Goal: Task Accomplishment & Management: Complete application form

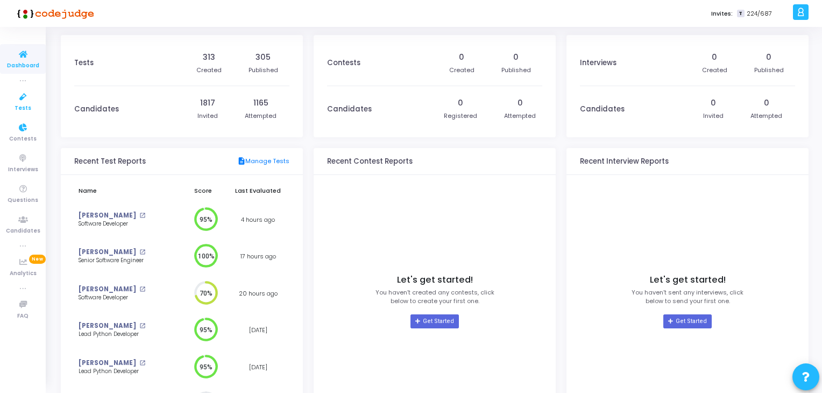
click at [27, 97] on icon at bounding box center [23, 96] width 23 height 13
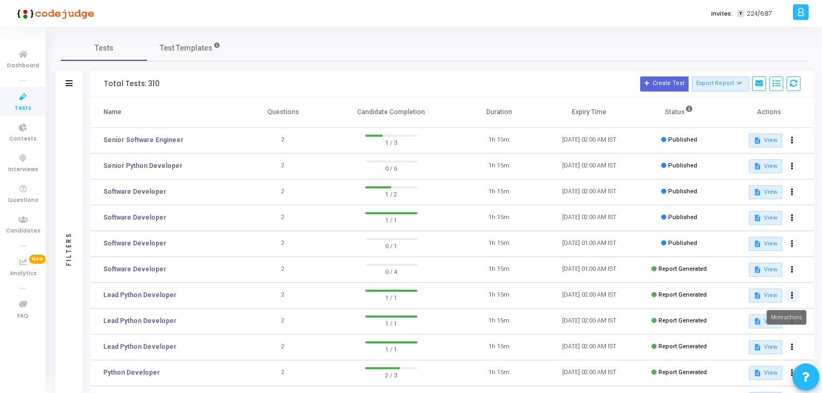
click at [794, 296] on button at bounding box center [792, 295] width 15 height 15
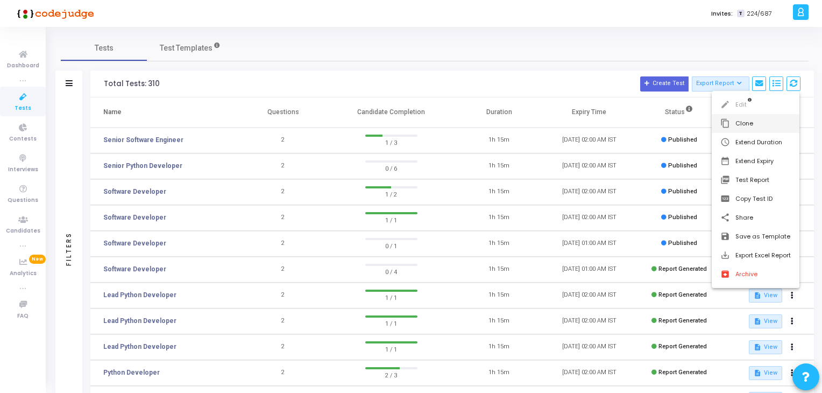
click at [763, 123] on button "content_copy Clone" at bounding box center [756, 123] width 88 height 19
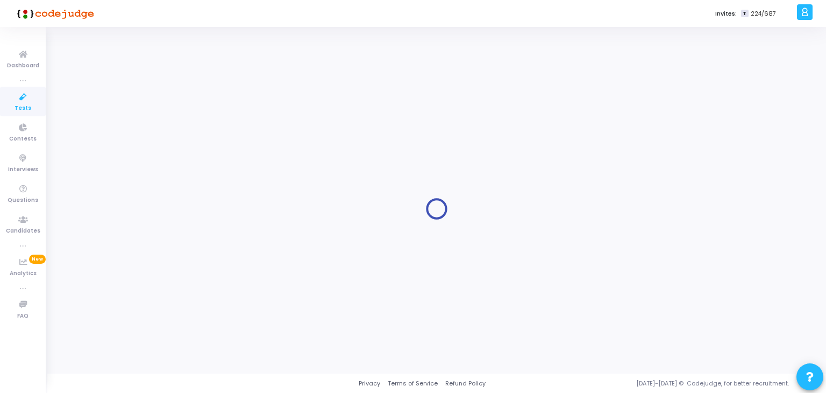
type input "Lead Python Developer"
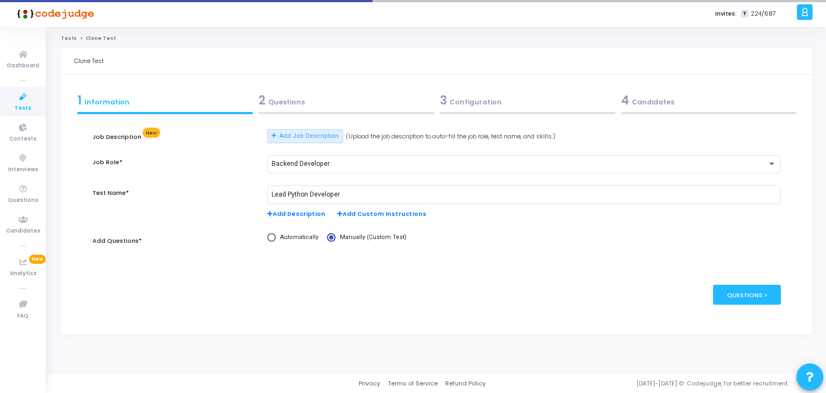
click at [310, 104] on div "2 Questions" at bounding box center [346, 100] width 175 height 18
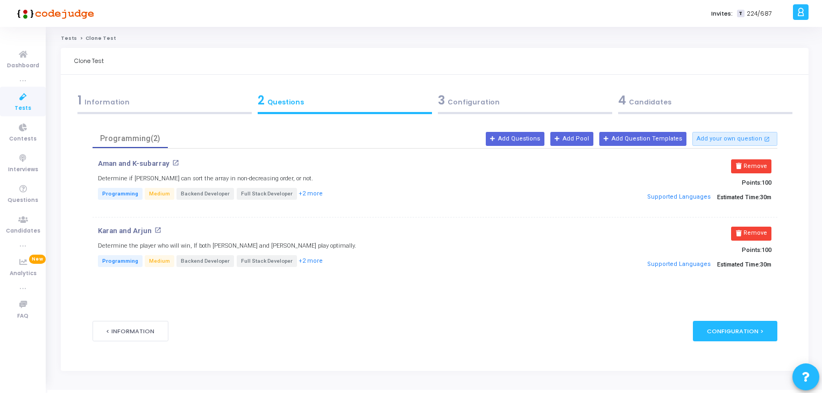
click at [445, 100] on div "3 Configuration" at bounding box center [525, 100] width 174 height 18
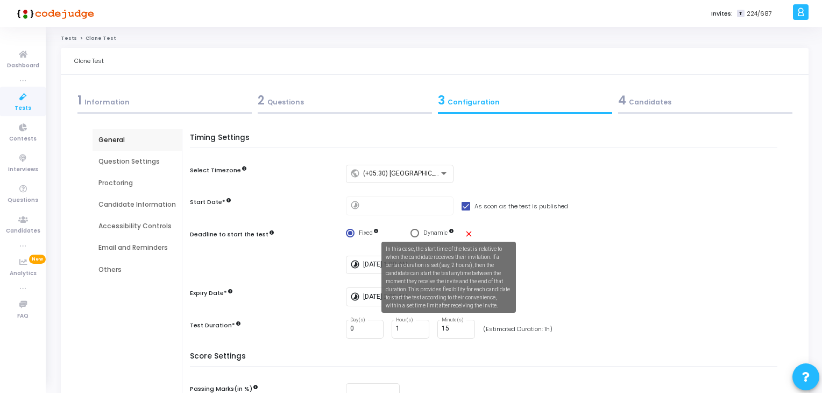
click at [381, 264] on div "In this case, the start time of the test is relative to when the candidate rece…" at bounding box center [448, 277] width 134 height 71
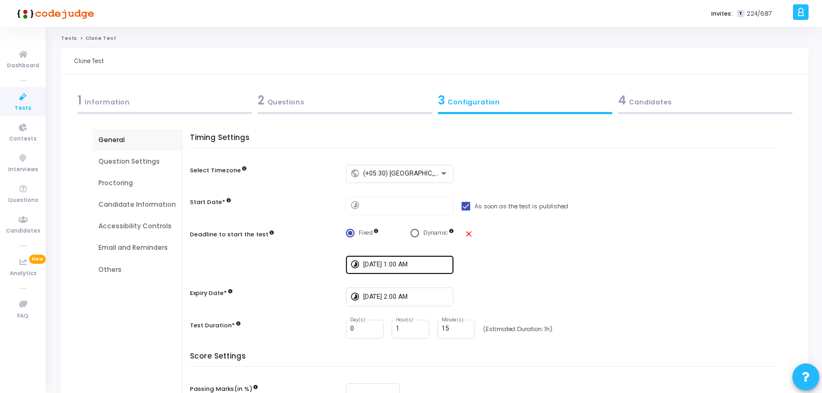
click at [371, 265] on input "[DATE] 1:00 AM" at bounding box center [406, 265] width 86 height 8
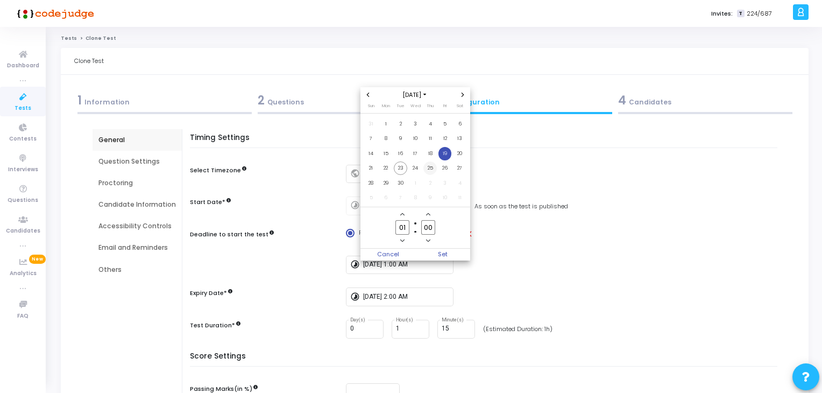
click at [425, 170] on span "25" at bounding box center [429, 167] width 13 height 13
click at [443, 252] on span "Set" at bounding box center [442, 255] width 55 height 12
type input "[DATE] 1:00 AM"
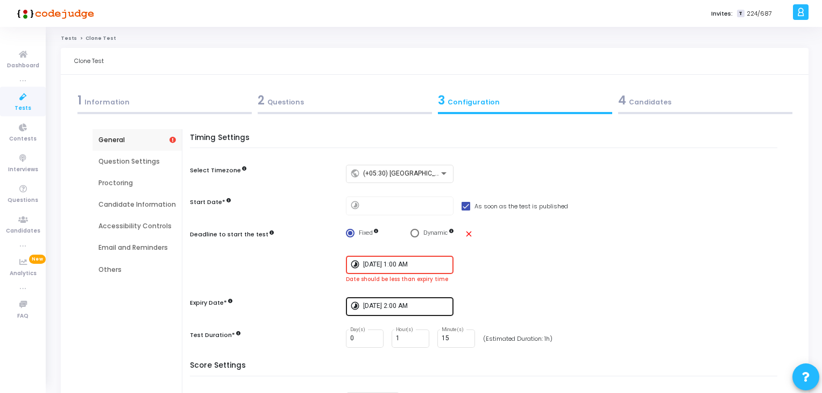
click at [417, 298] on div "[DATE] 2:00 AM" at bounding box center [406, 305] width 86 height 20
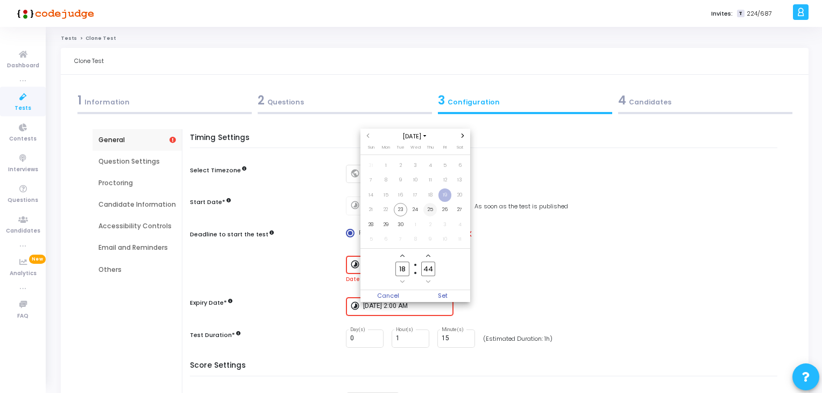
click at [429, 205] on span "25" at bounding box center [429, 209] width 13 height 13
click at [407, 267] on input "18" at bounding box center [402, 268] width 14 height 15
click at [409, 268] on input "18" at bounding box center [402, 268] width 14 height 15
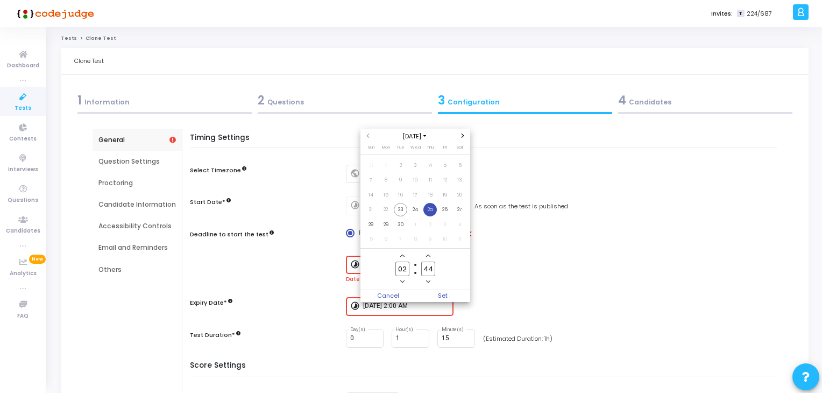
type input "02"
click at [428, 270] on input "44" at bounding box center [428, 268] width 14 height 15
type input "00"
click at [442, 296] on span "Set" at bounding box center [442, 296] width 55 height 12
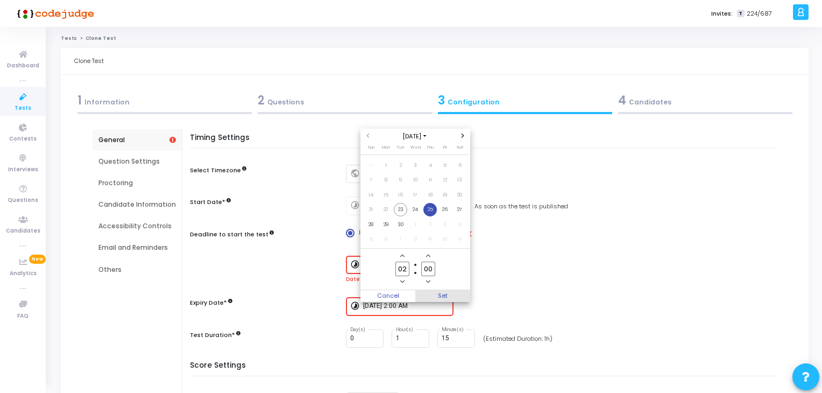
type input "[DATE] 2:00 AM"
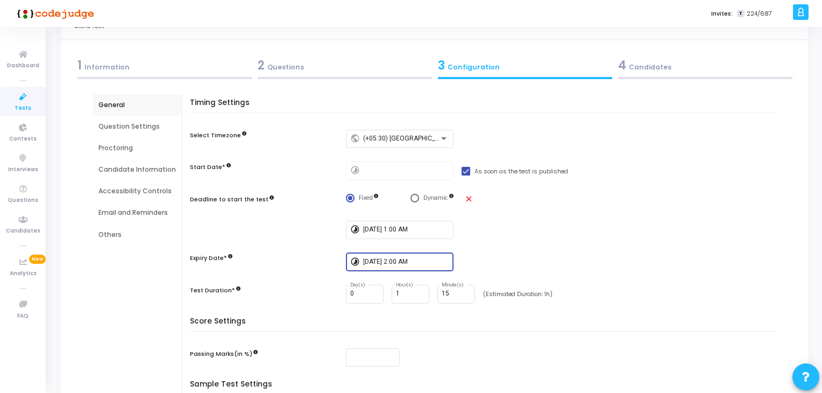
scroll to position [33, 0]
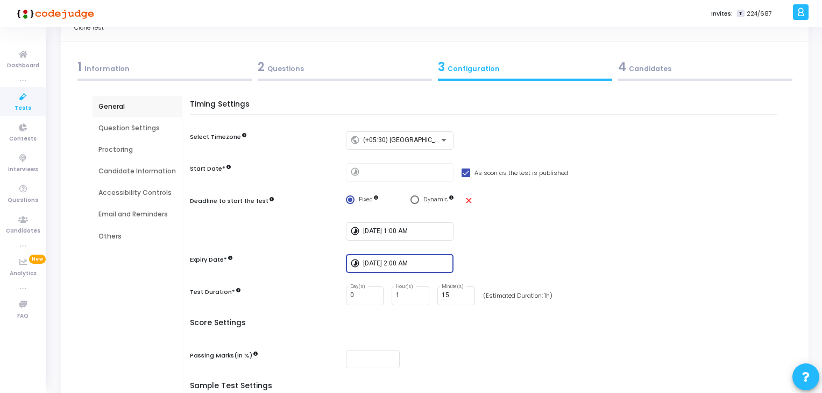
click at [643, 76] on div "4 Candidates" at bounding box center [705, 69] width 180 height 29
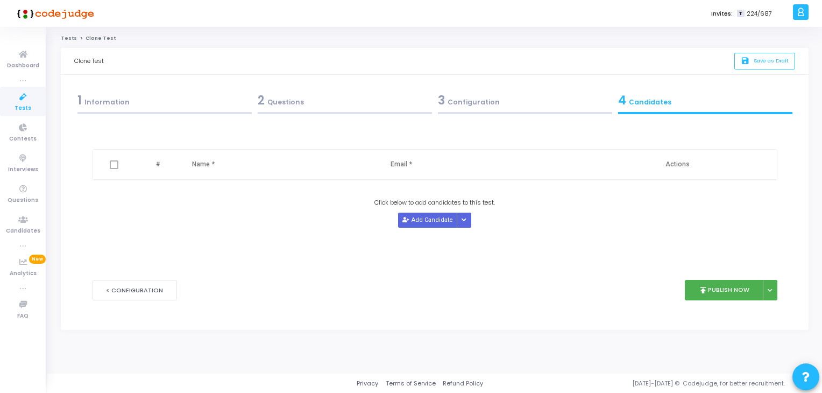
scroll to position [0, 0]
click at [431, 217] on button "Add Candidate" at bounding box center [429, 219] width 59 height 15
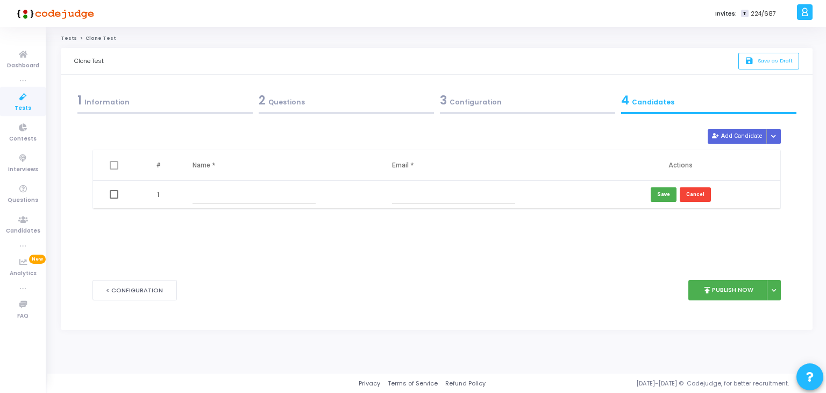
click at [293, 196] on input "text" at bounding box center [254, 195] width 123 height 18
paste input "[PERSON_NAME]"
type input "[PERSON_NAME]"
click at [434, 189] on input "text" at bounding box center [453, 195] width 123 height 18
paste input "[EMAIL_ADDRESS][DOMAIN_NAME]"
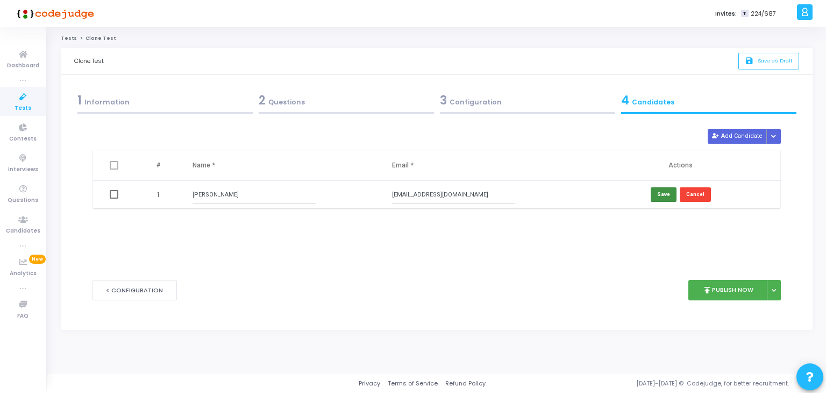
type input "[EMAIL_ADDRESS][DOMAIN_NAME]"
click at [670, 194] on button "Save" at bounding box center [664, 194] width 26 height 15
click at [220, 102] on div "1 Information" at bounding box center [164, 100] width 175 height 18
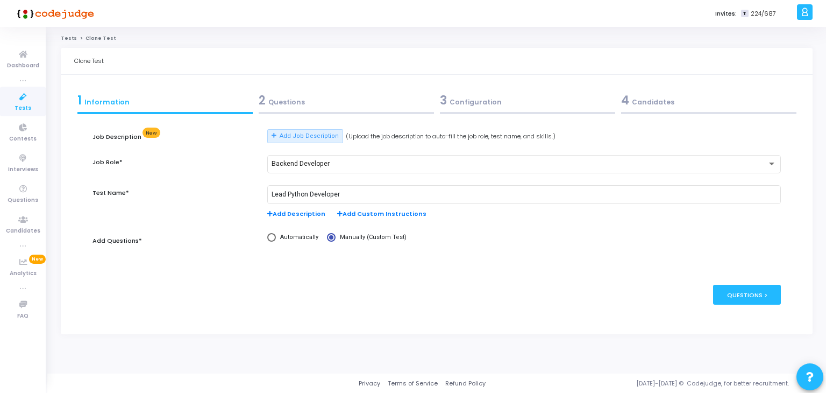
click at [320, 103] on div "2 Questions" at bounding box center [346, 100] width 175 height 18
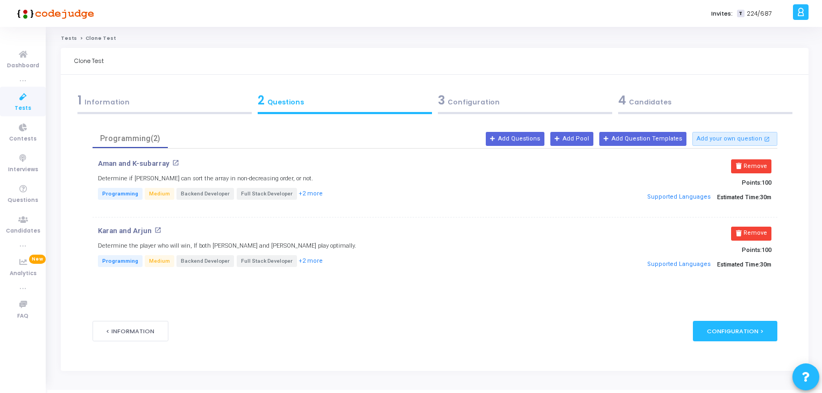
click at [546, 119] on form "Job Description New Add Job Description (Upload the job description to auto-fil…" at bounding box center [435, 237] width 685 height 240
click at [538, 105] on div "3 Configuration" at bounding box center [525, 100] width 174 height 18
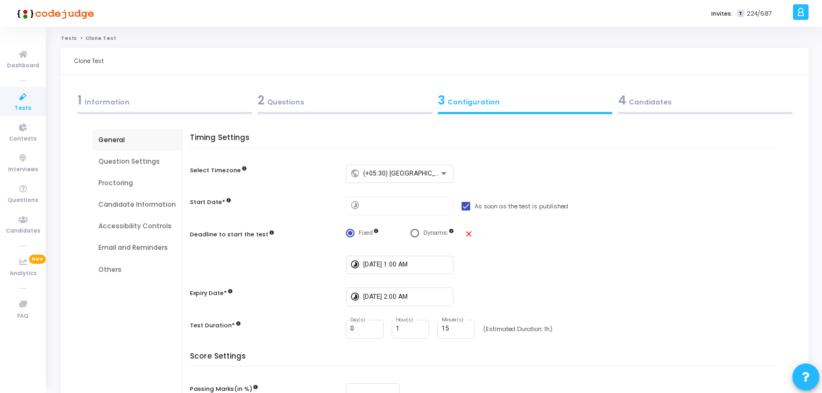
click at [668, 108] on div "4 Candidates" at bounding box center [705, 100] width 174 height 18
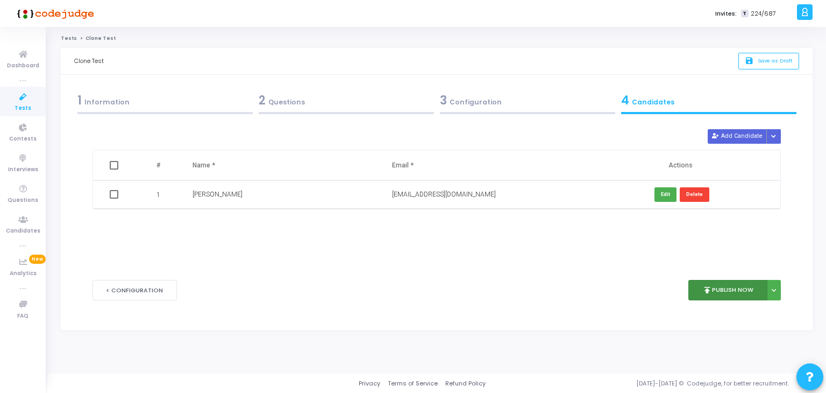
click at [733, 291] on button "publish Publish Now" at bounding box center [728, 290] width 79 height 21
